Goal: Transaction & Acquisition: Download file/media

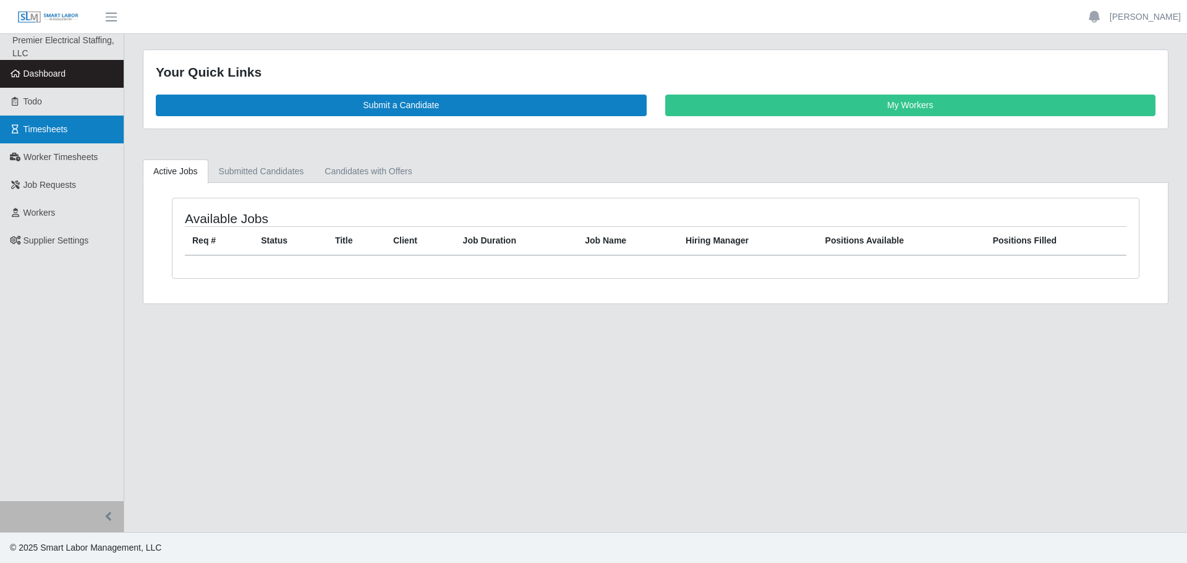
click at [36, 124] on span "Timesheets" at bounding box center [45, 129] width 44 height 10
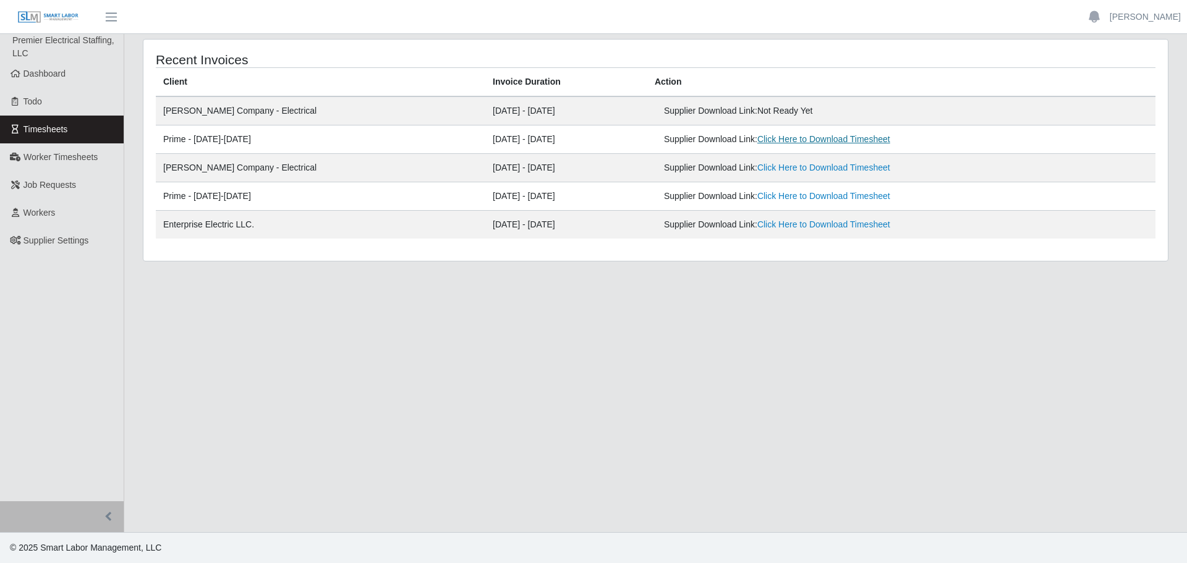
click at [761, 142] on link "Click Here to Download Timesheet" at bounding box center [823, 139] width 133 height 10
click at [67, 77] on link "Dashboard" at bounding box center [62, 74] width 124 height 28
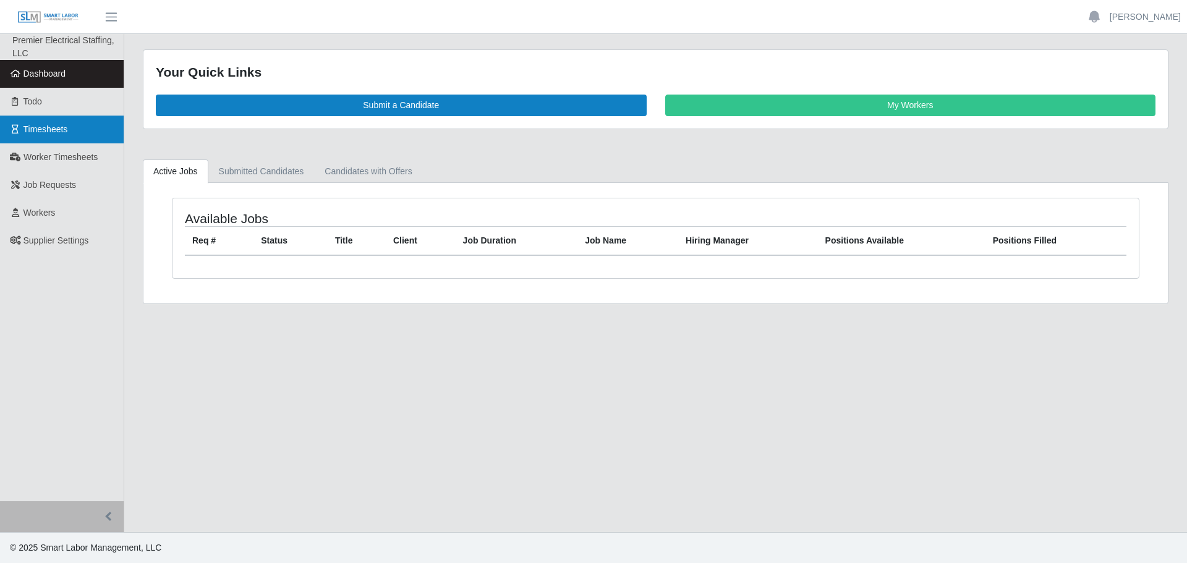
click at [87, 125] on link "Timesheets" at bounding box center [62, 130] width 124 height 28
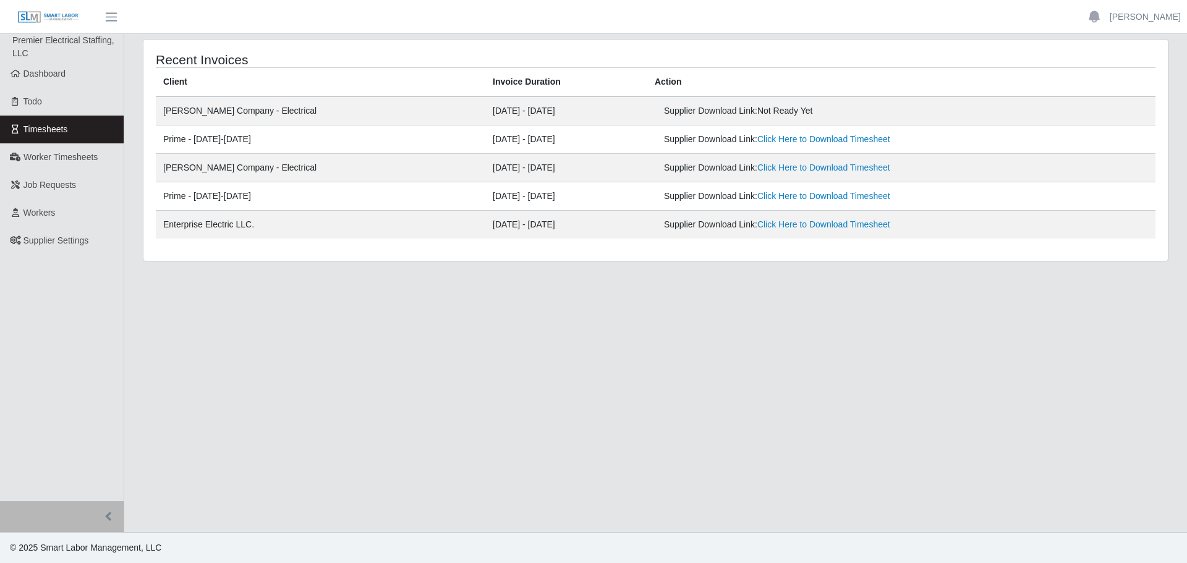
click at [541, 278] on main "Recent Invoices Client Invoice Duration Action Lee Company - Electrical 08/11/2…" at bounding box center [655, 283] width 1062 height 498
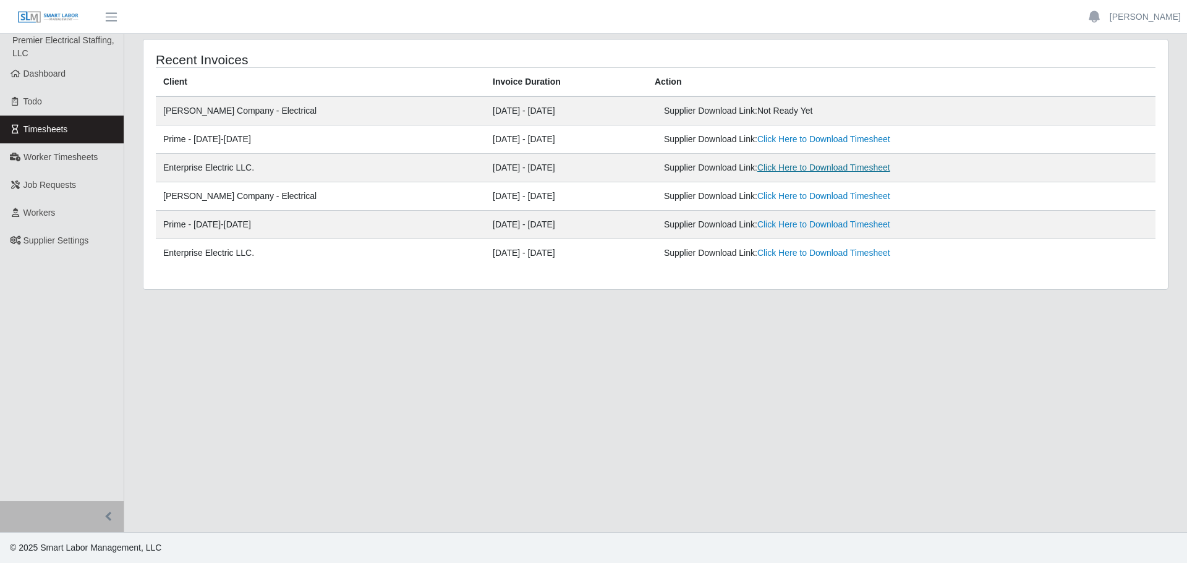
click at [757, 167] on link "Click Here to Download Timesheet" at bounding box center [823, 168] width 133 height 10
